Goal: Task Accomplishment & Management: Use online tool/utility

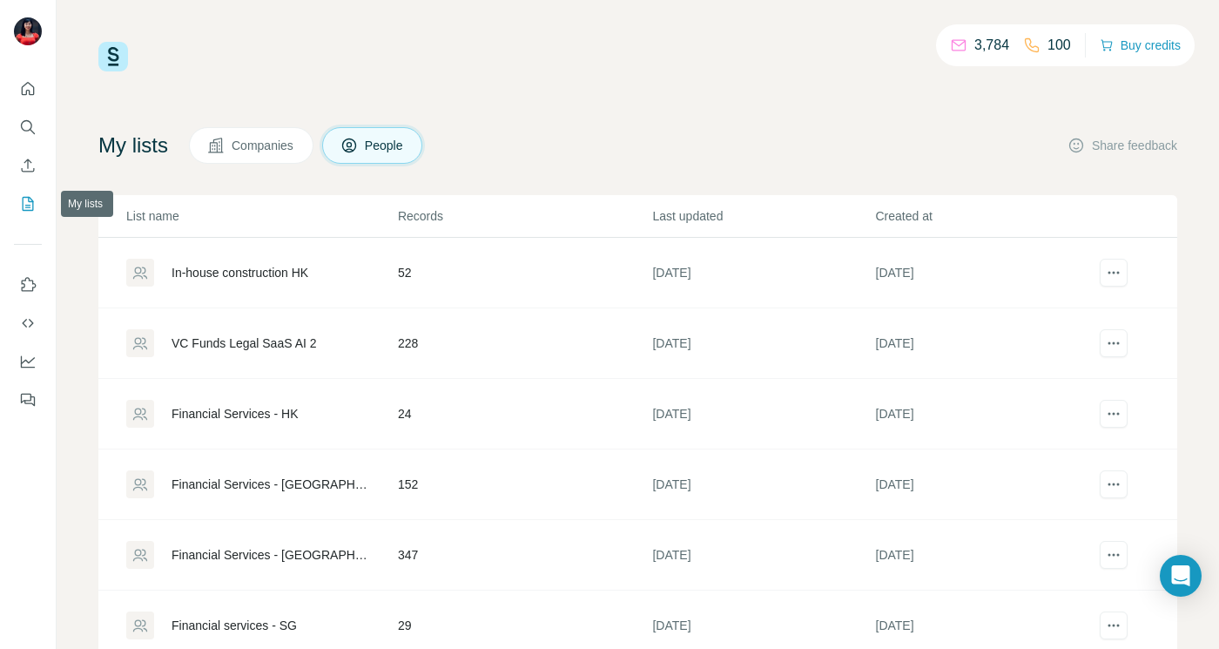
click at [30, 197] on icon "My lists" at bounding box center [28, 204] width 11 height 14
click at [27, 124] on icon "Search" at bounding box center [27, 126] width 17 height 17
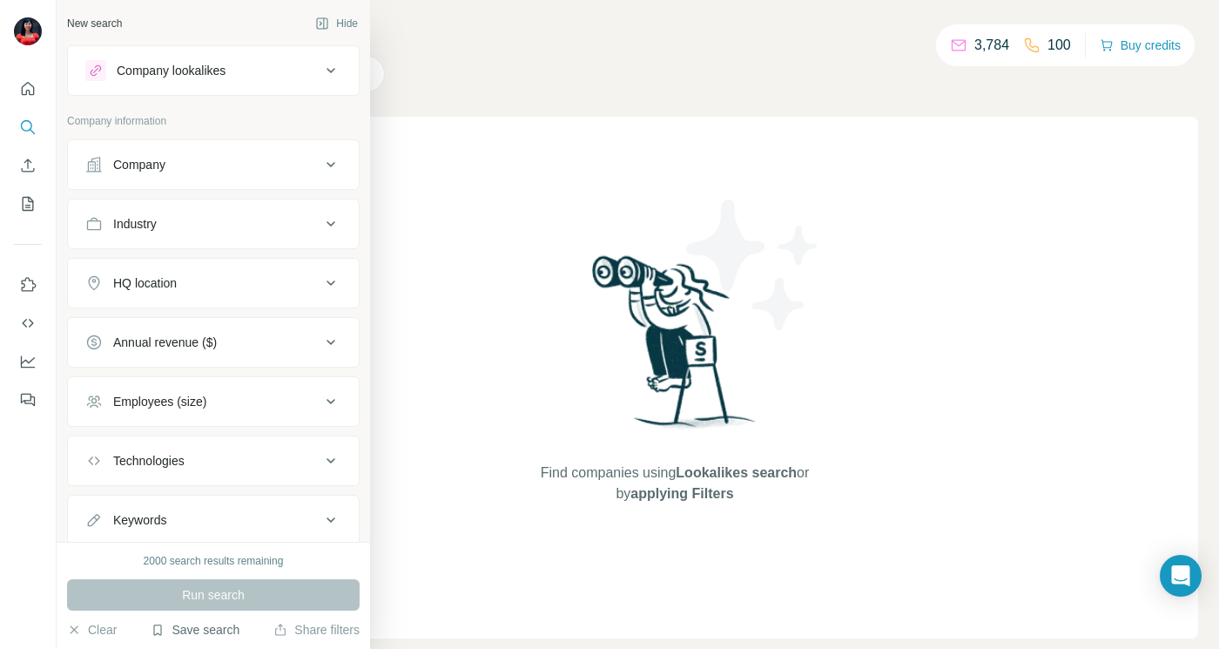
click at [176, 627] on button "Save search" at bounding box center [195, 629] width 89 height 17
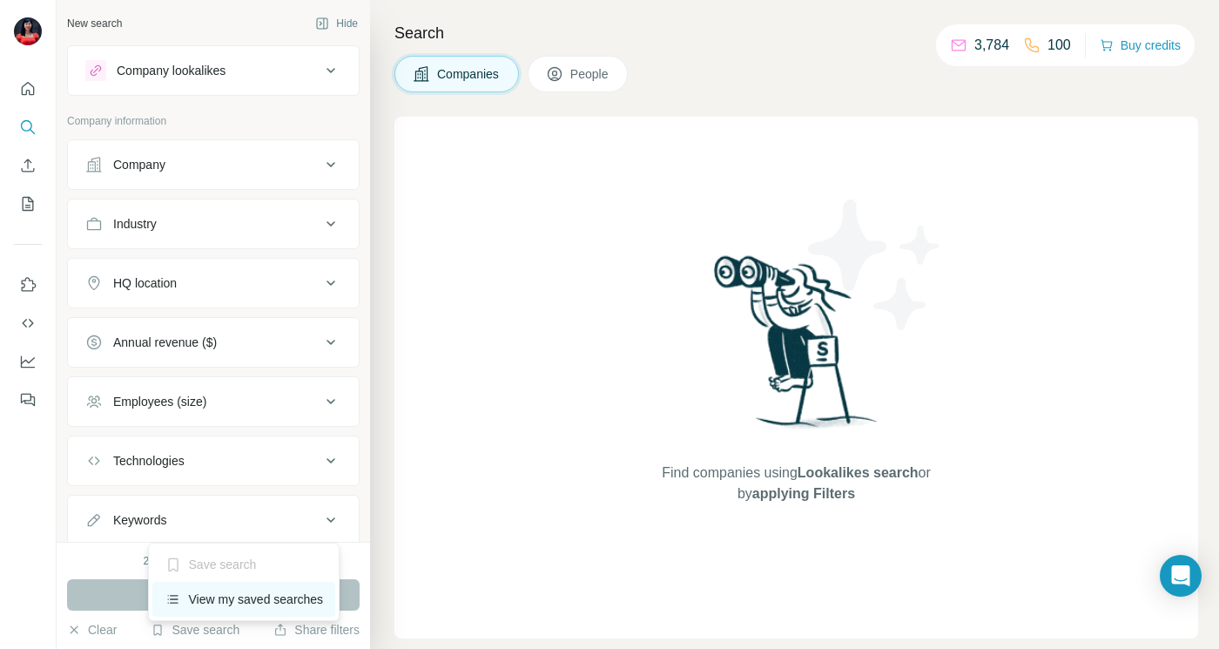
click at [198, 605] on div "View my saved searches" at bounding box center [244, 599] width 184 height 35
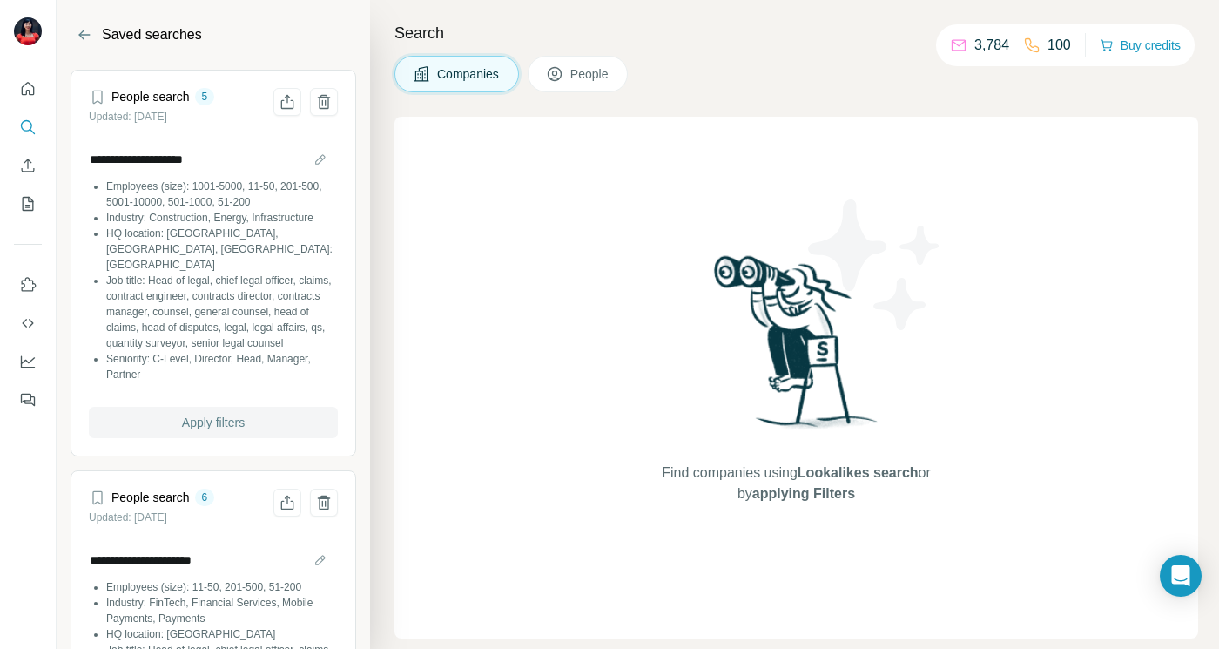
click at [170, 426] on button "Apply filters" at bounding box center [213, 422] width 249 height 31
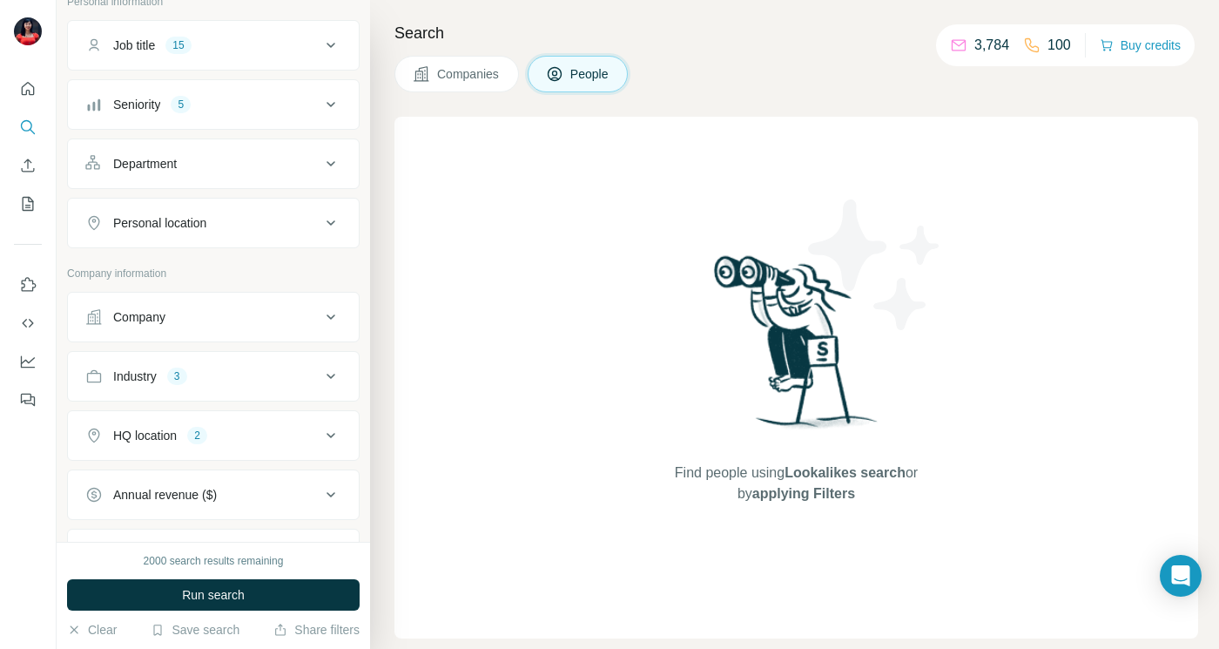
scroll to position [98, 0]
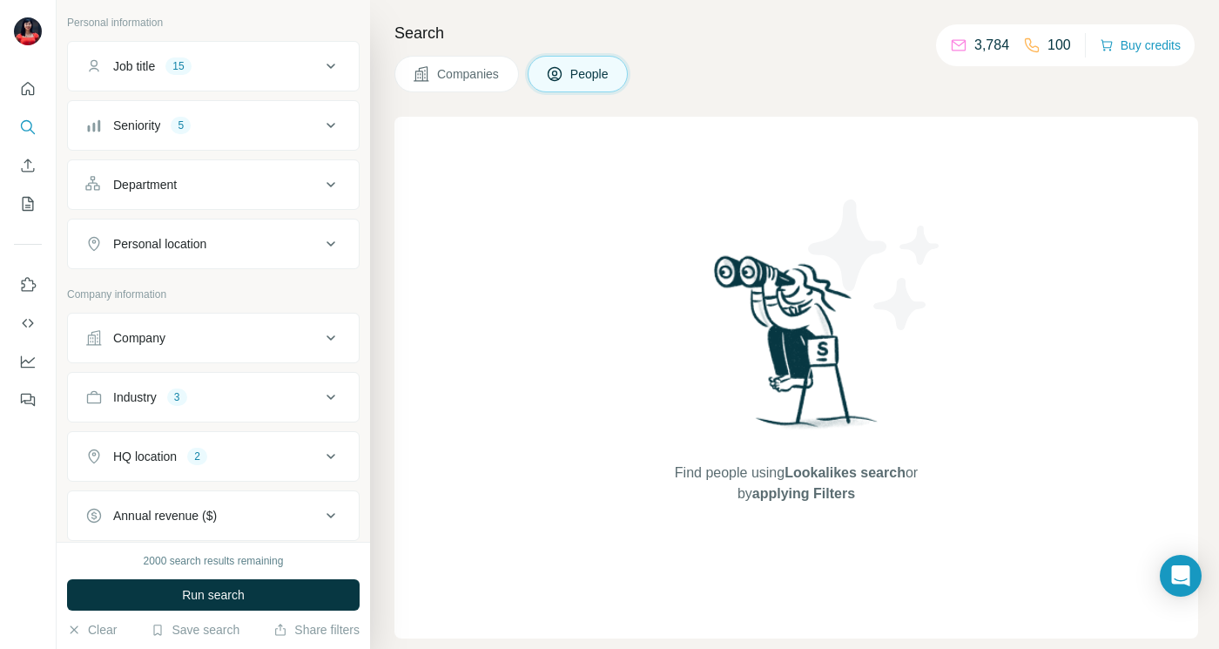
click at [242, 245] on div "Personal location" at bounding box center [202, 243] width 235 height 17
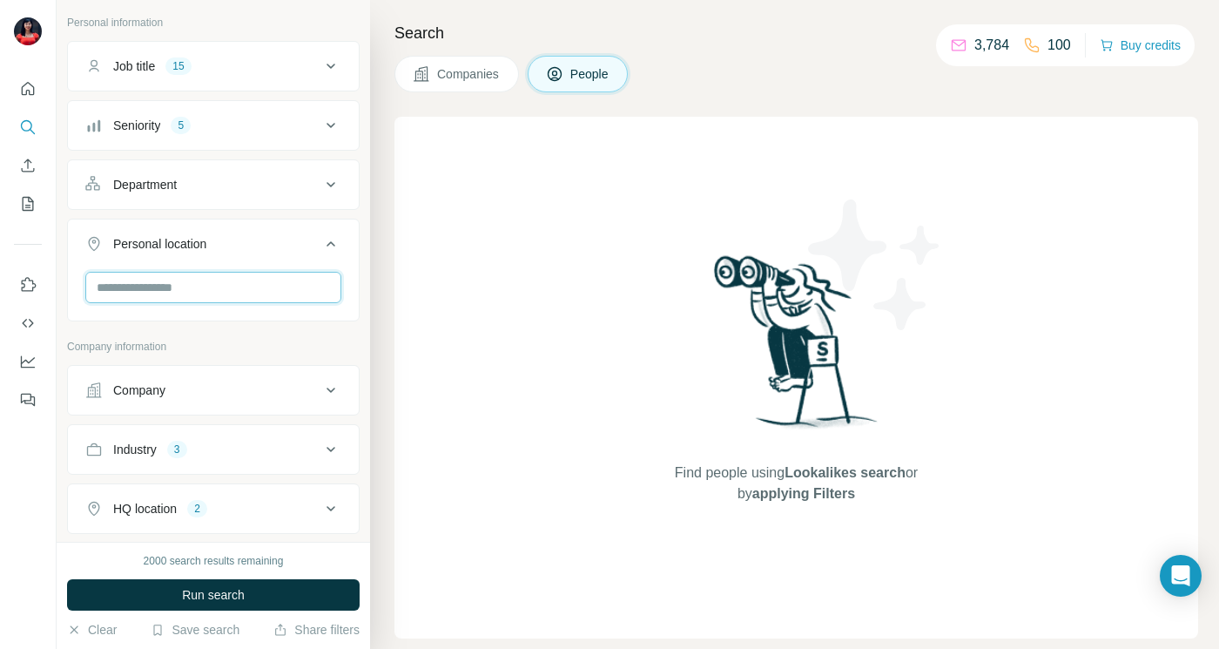
click at [218, 292] on input "text" at bounding box center [213, 287] width 256 height 31
type input "*******"
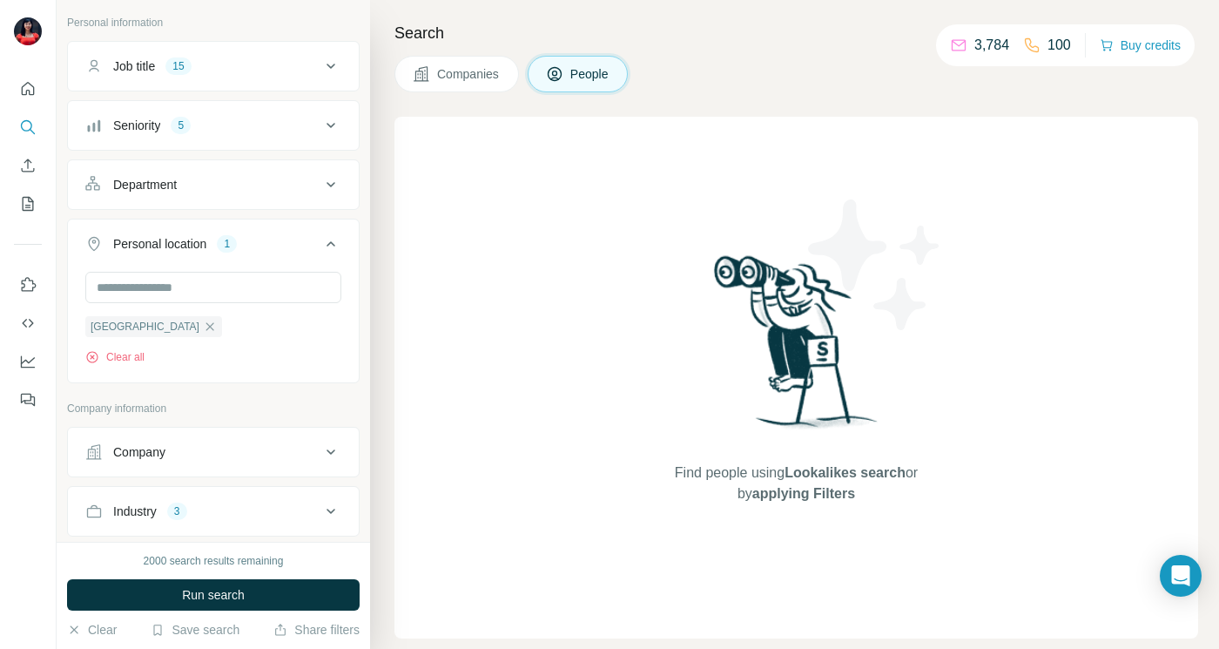
click at [311, 251] on div "Personal location 1" at bounding box center [202, 243] width 235 height 17
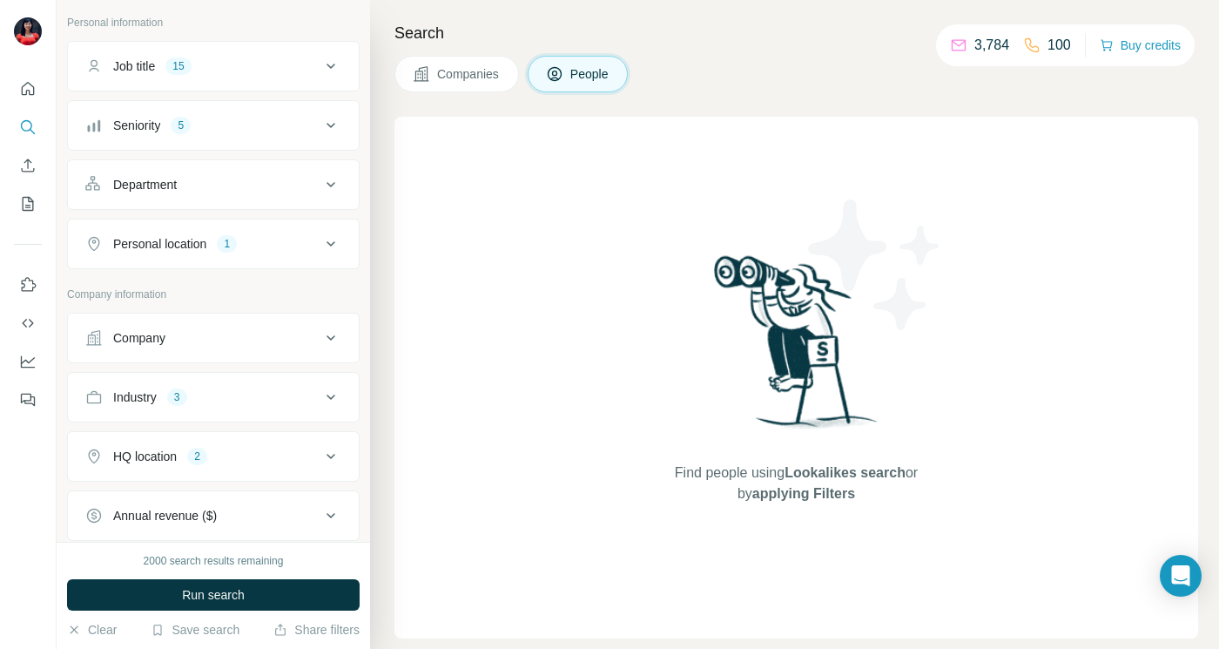
click at [219, 460] on div "HQ location 2" at bounding box center [202, 455] width 235 height 17
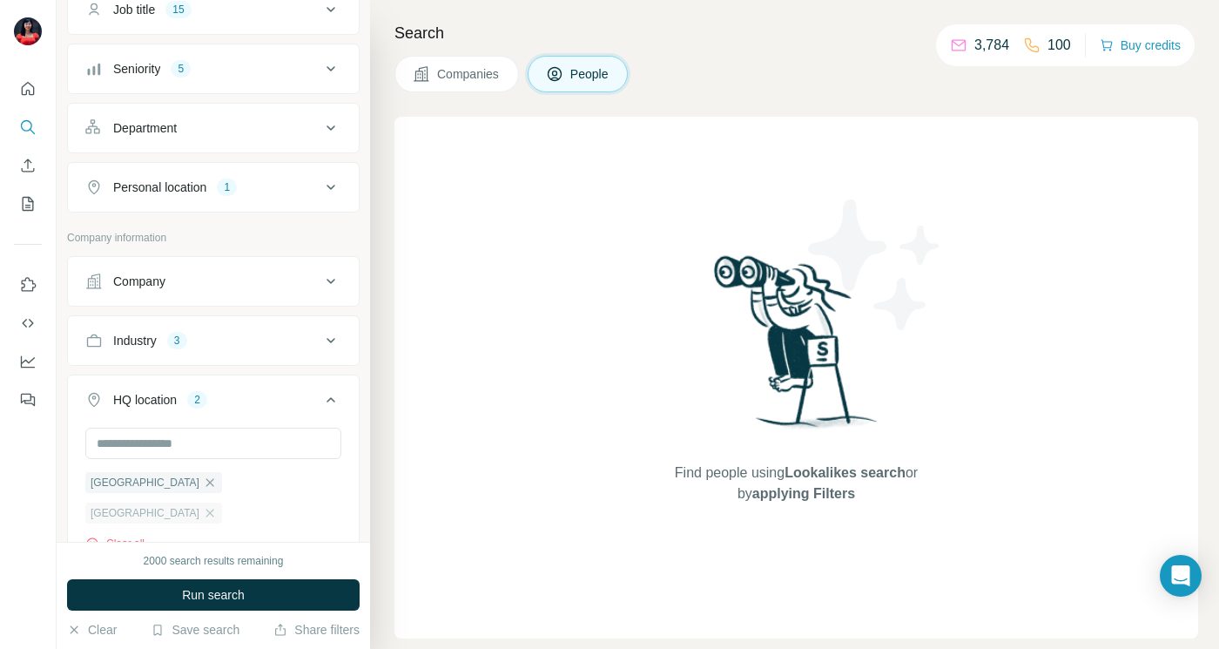
click at [222, 502] on div "[GEOGRAPHIC_DATA]" at bounding box center [153, 512] width 137 height 21
click at [203, 478] on icon "button" at bounding box center [210, 482] width 14 height 14
click at [117, 478] on span "[GEOGRAPHIC_DATA]" at bounding box center [145, 482] width 109 height 16
click at [203, 483] on icon "button" at bounding box center [210, 482] width 14 height 14
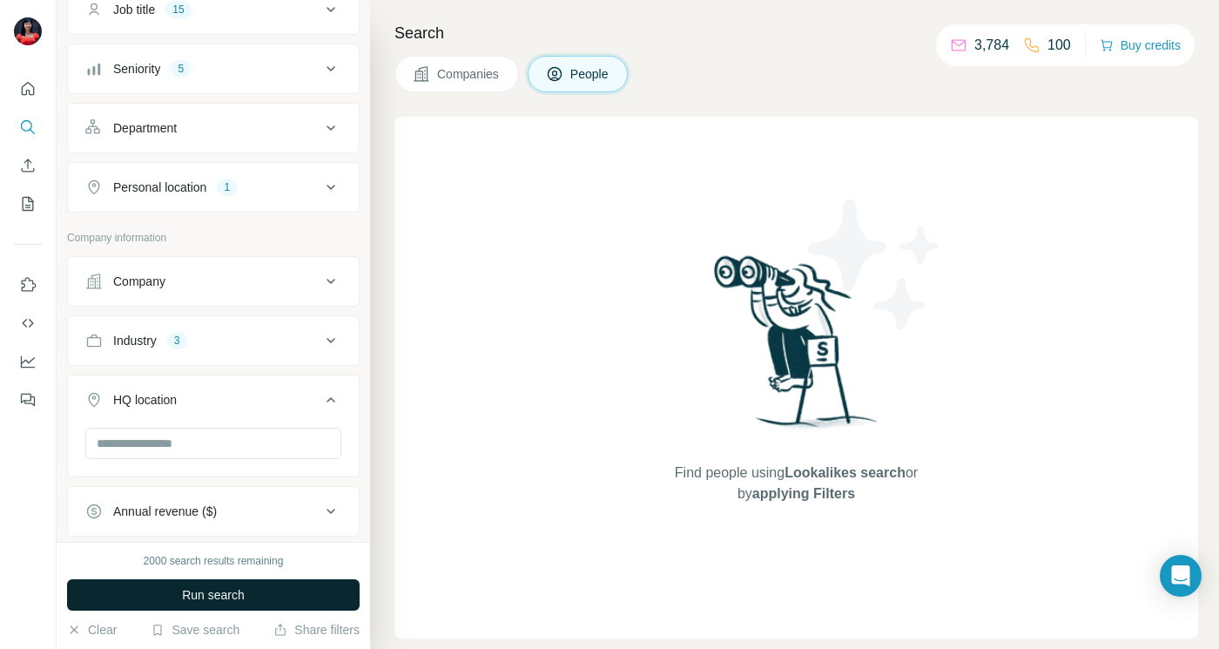
click at [191, 595] on span "Run search" at bounding box center [213, 594] width 63 height 17
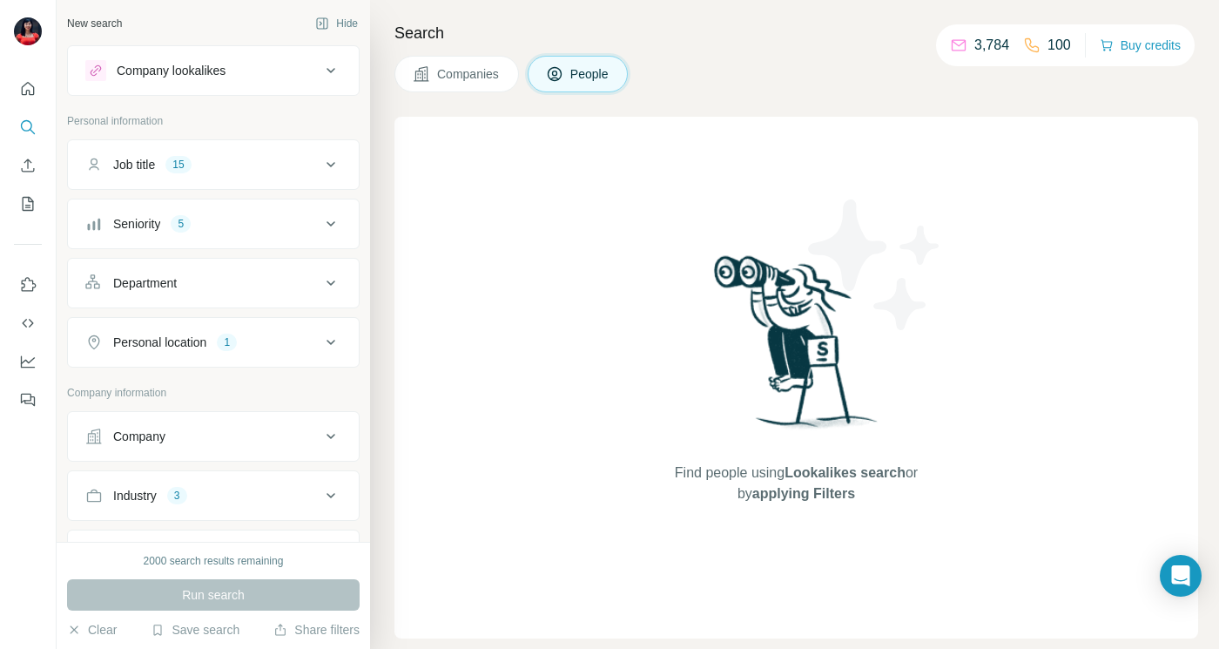
click at [181, 596] on div "Run search" at bounding box center [213, 594] width 292 height 31
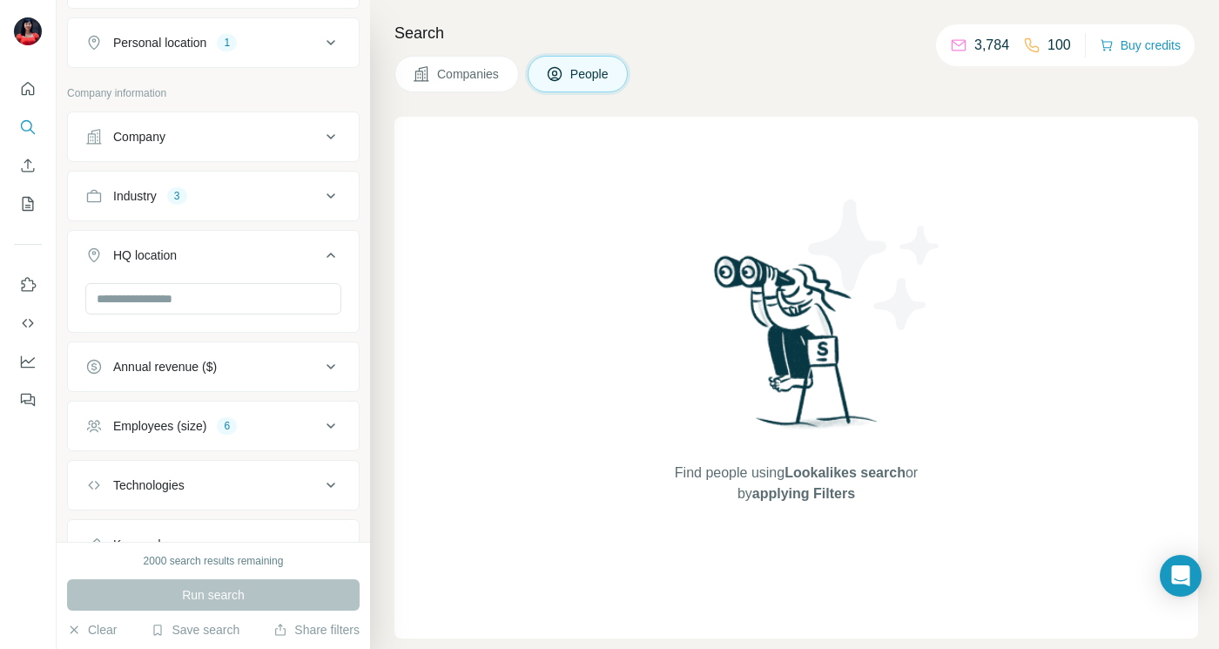
scroll to position [376, 0]
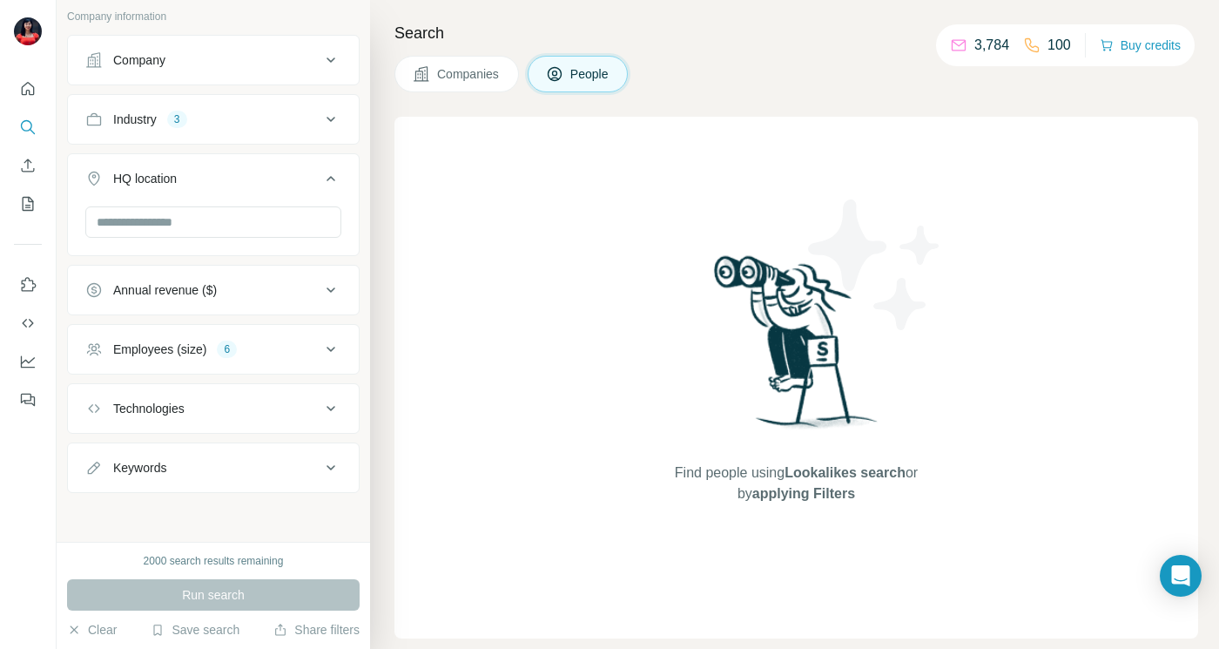
click at [187, 369] on button "Employees (size) 6" at bounding box center [213, 349] width 291 height 42
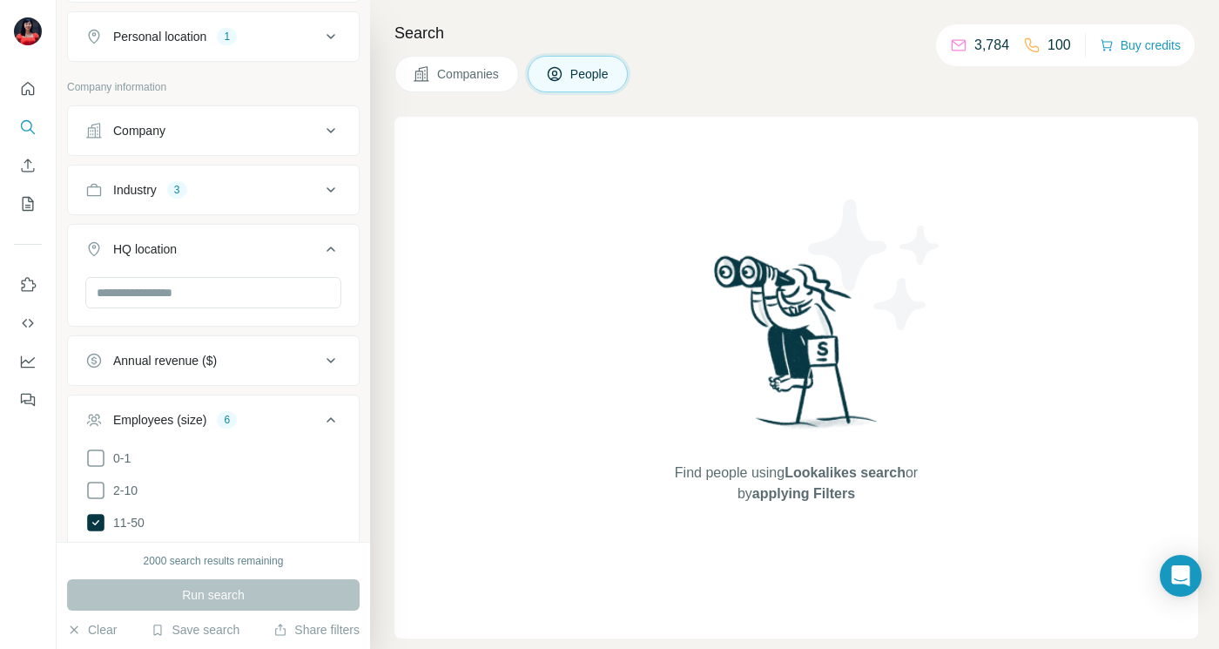
scroll to position [246, 0]
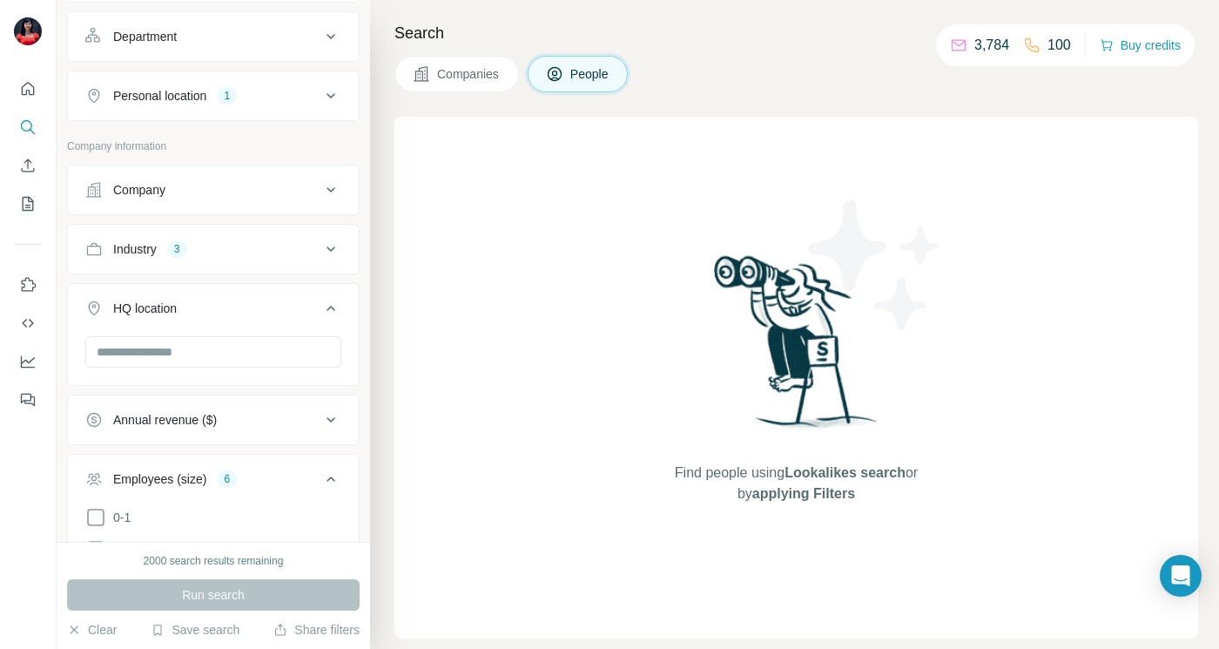
click at [168, 261] on button "Industry 3" at bounding box center [213, 249] width 291 height 42
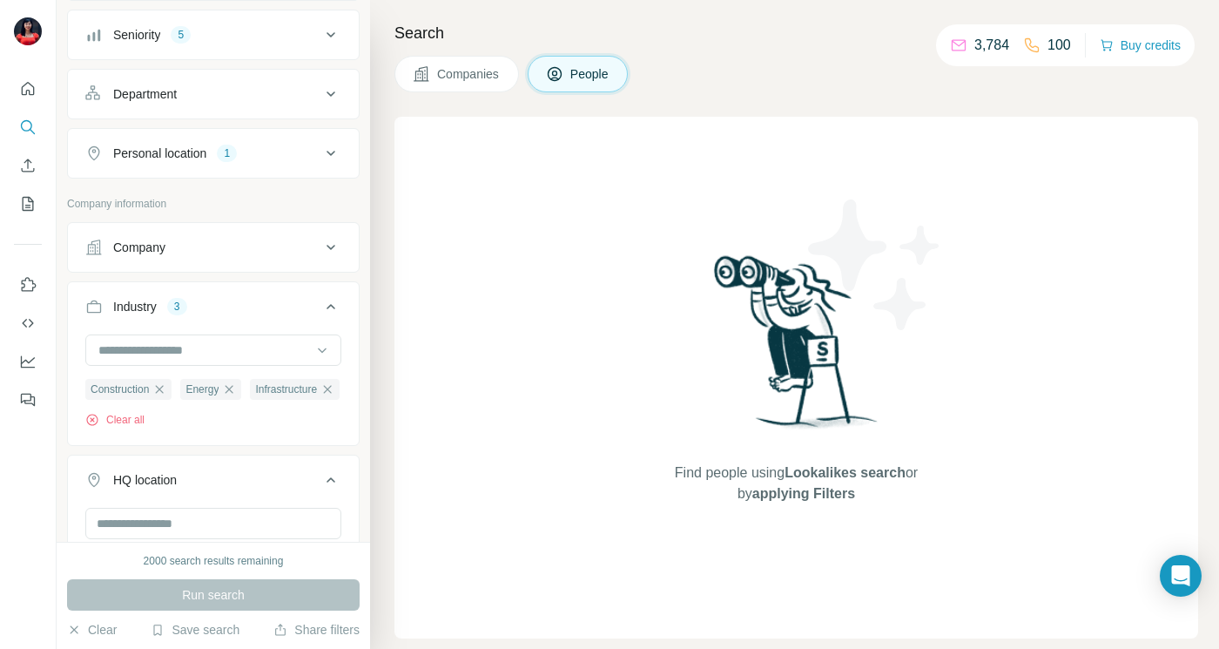
scroll to position [96, 0]
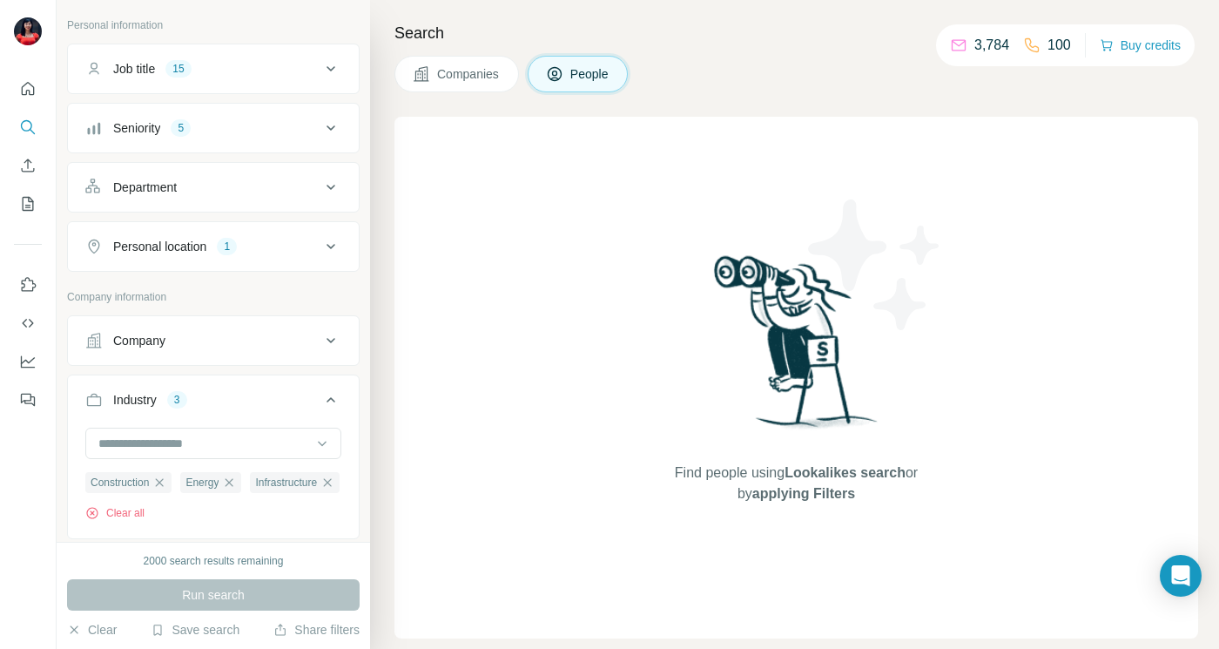
click at [192, 253] on div "Personal location" at bounding box center [159, 246] width 93 height 17
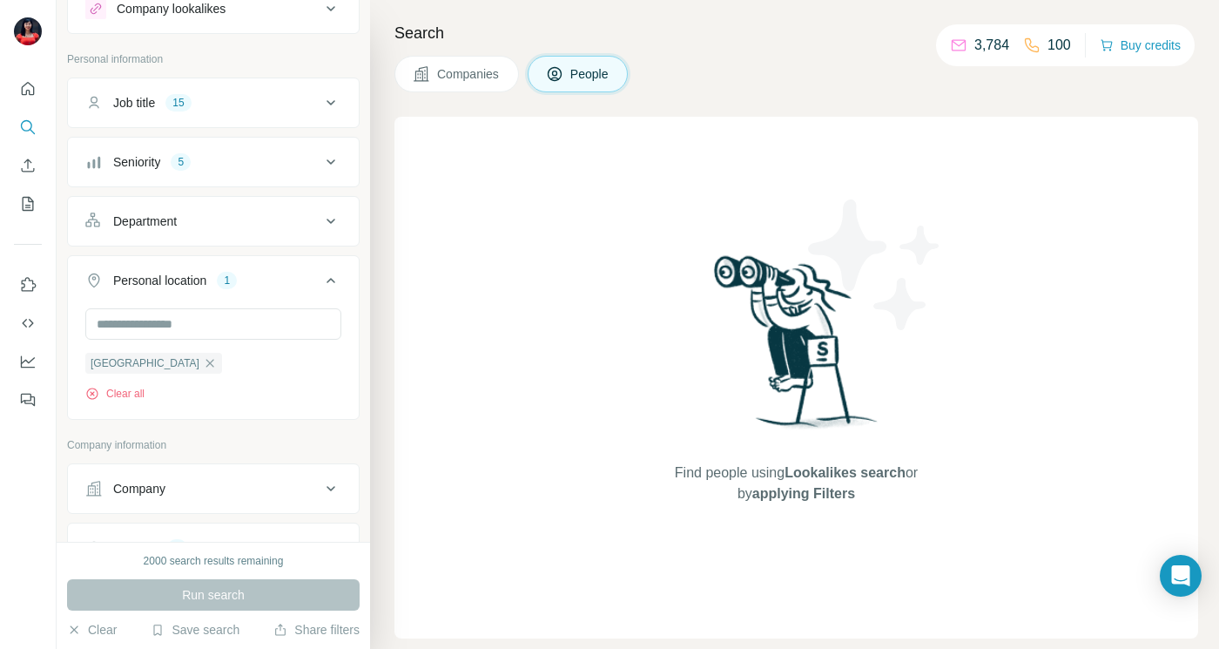
scroll to position [43, 0]
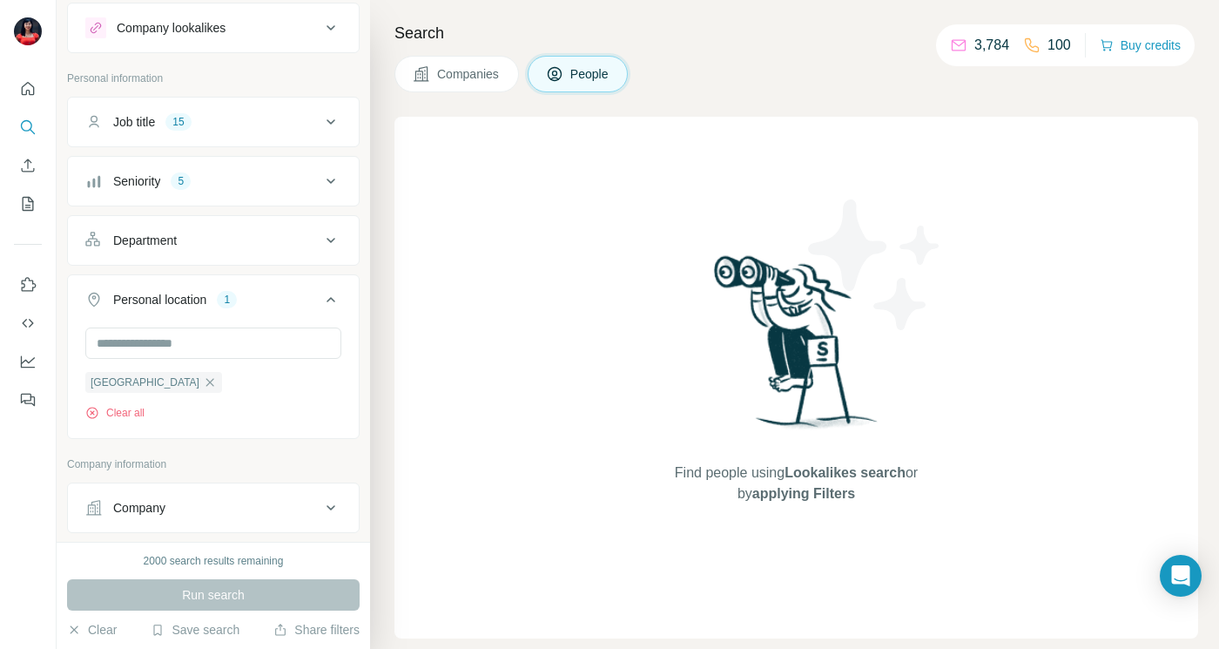
click at [174, 189] on div "Seniority 5" at bounding box center [202, 180] width 235 height 17
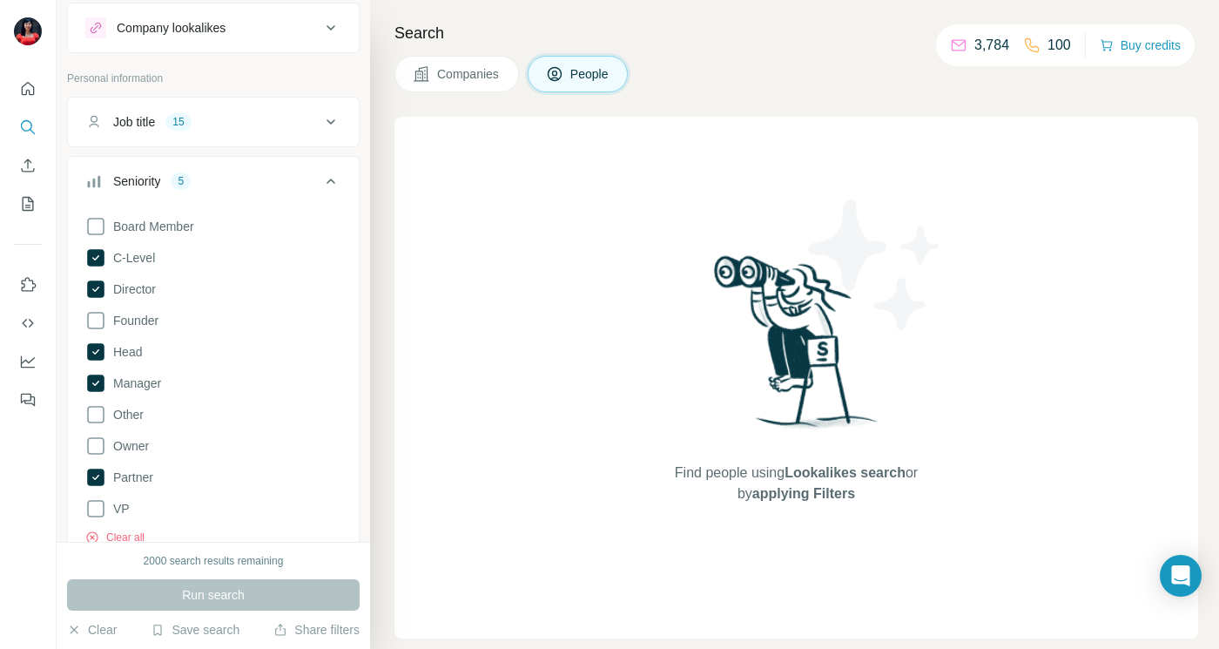
click at [183, 138] on button "Job title 15" at bounding box center [213, 122] width 291 height 42
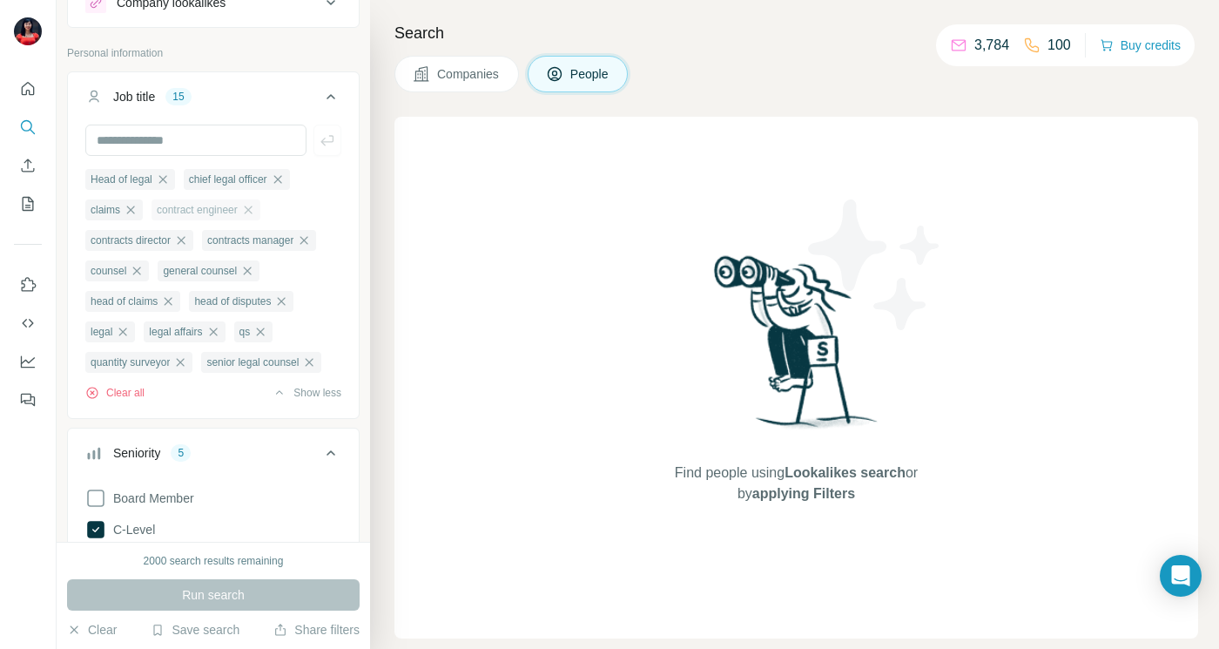
scroll to position [69, 0]
click at [192, 128] on input "text" at bounding box center [195, 139] width 221 height 31
type input "**********"
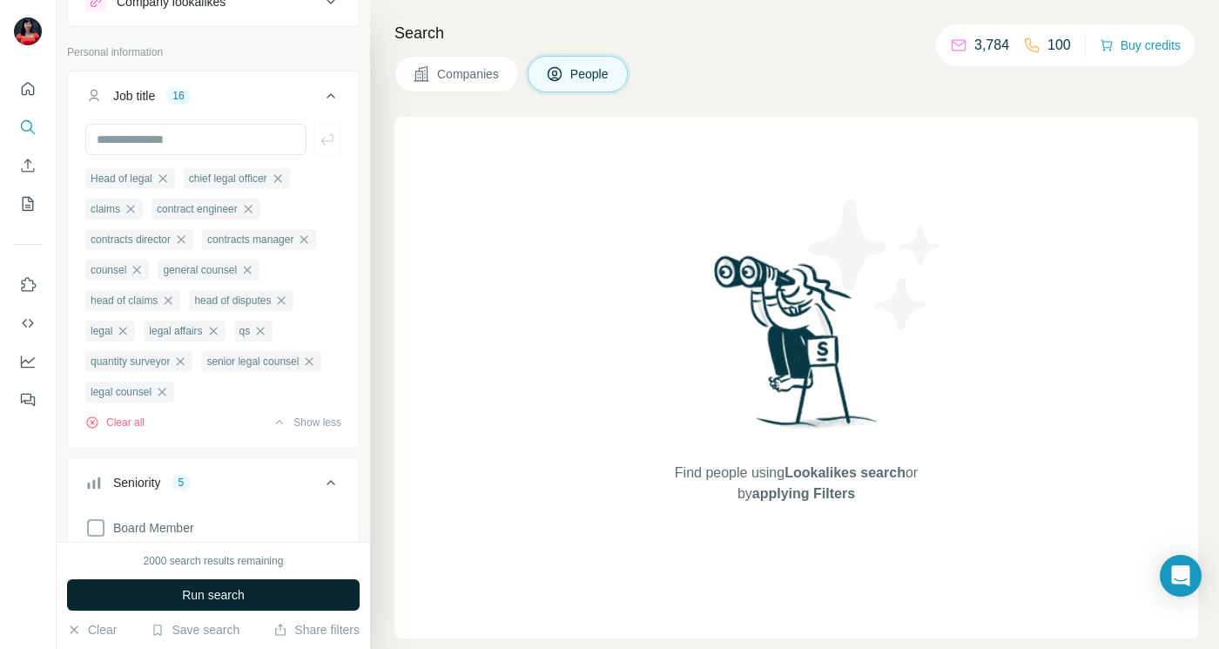
click at [165, 598] on button "Run search" at bounding box center [213, 594] width 292 height 31
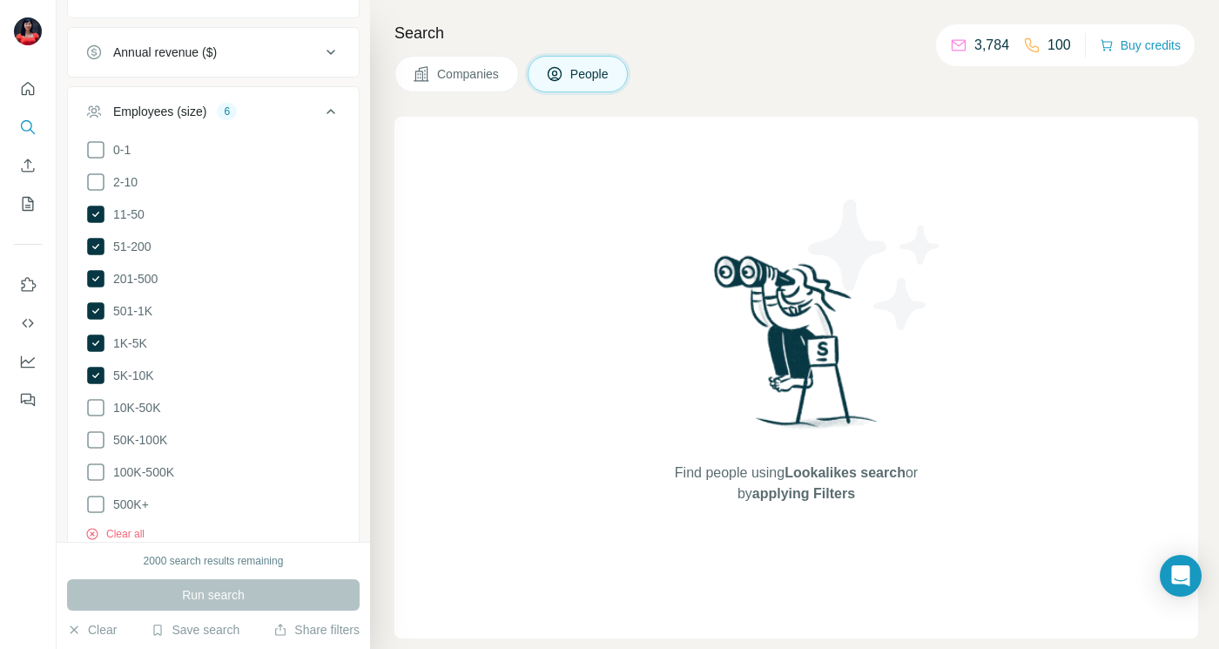
scroll to position [1529, 0]
click at [97, 414] on icon at bounding box center [95, 403] width 21 height 21
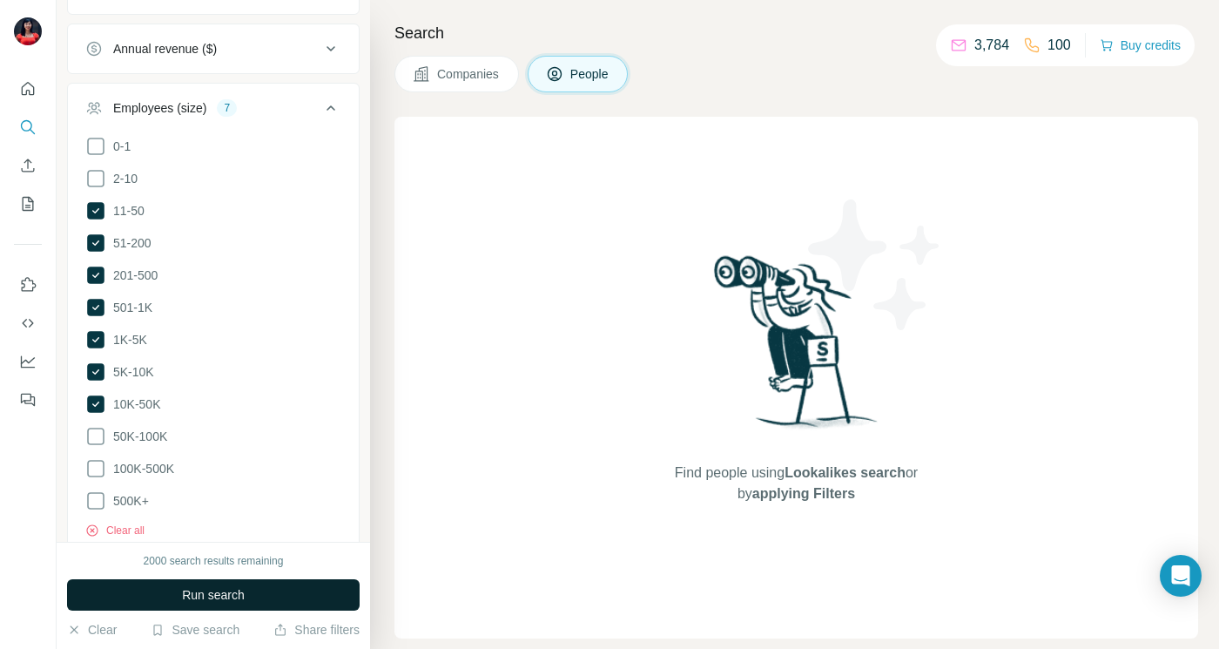
click at [150, 595] on button "Run search" at bounding box center [213, 594] width 292 height 31
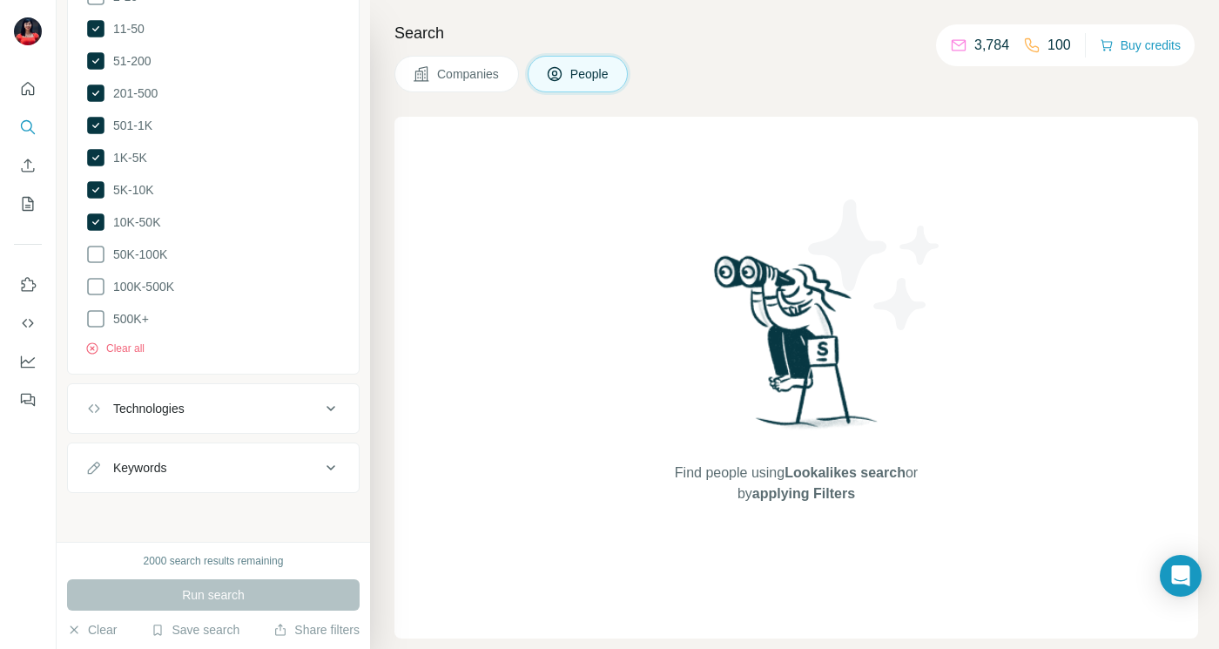
scroll to position [1741, 0]
